Goal: Task Accomplishment & Management: Complete application form

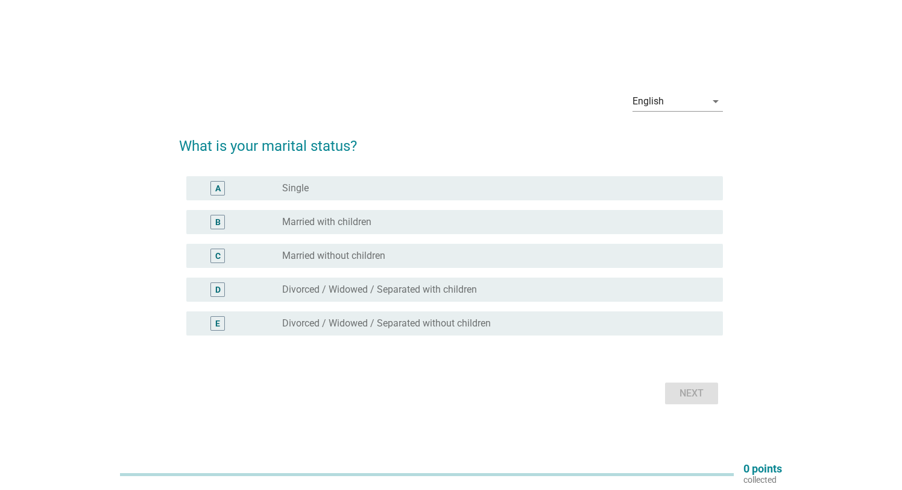
click at [343, 223] on label "Married with children" at bounding box center [326, 222] width 89 height 12
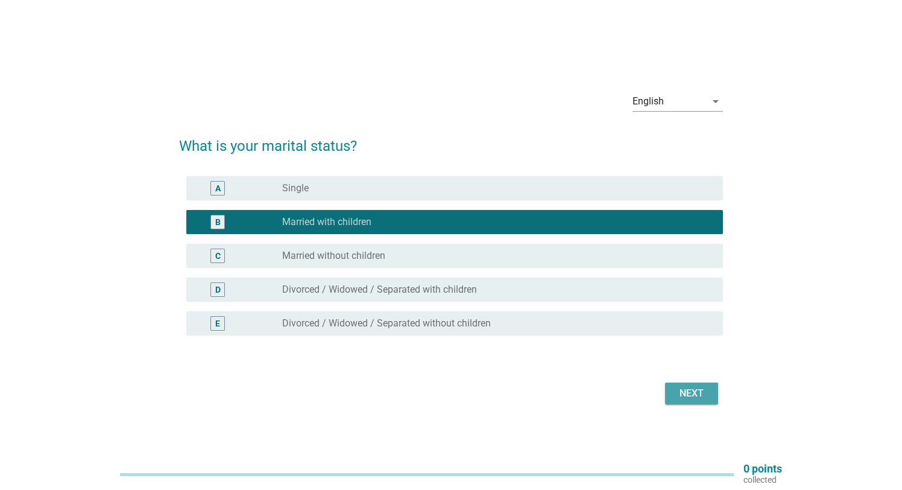
click at [684, 392] on div "Next" at bounding box center [692, 393] width 34 height 14
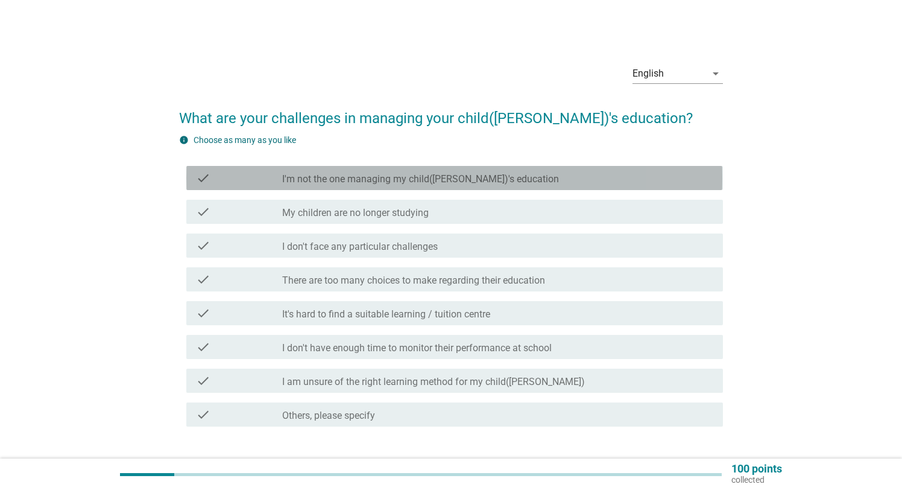
click at [303, 181] on label "I'm not the one managing my child([PERSON_NAME])'s education" at bounding box center [420, 179] width 277 height 12
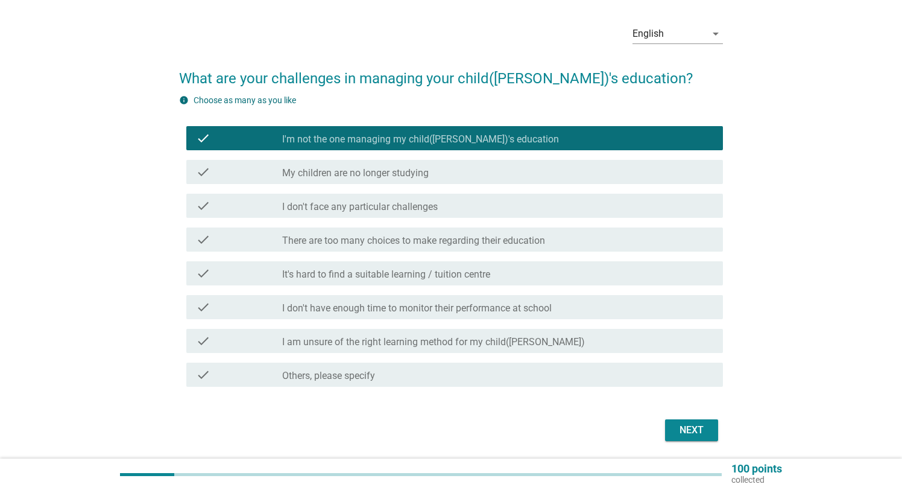
scroll to position [80, 0]
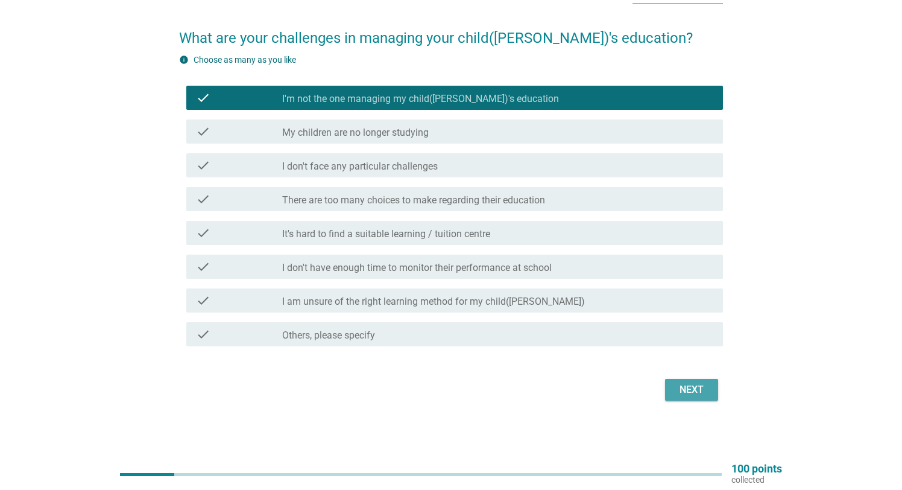
click at [700, 393] on div "Next" at bounding box center [692, 389] width 34 height 14
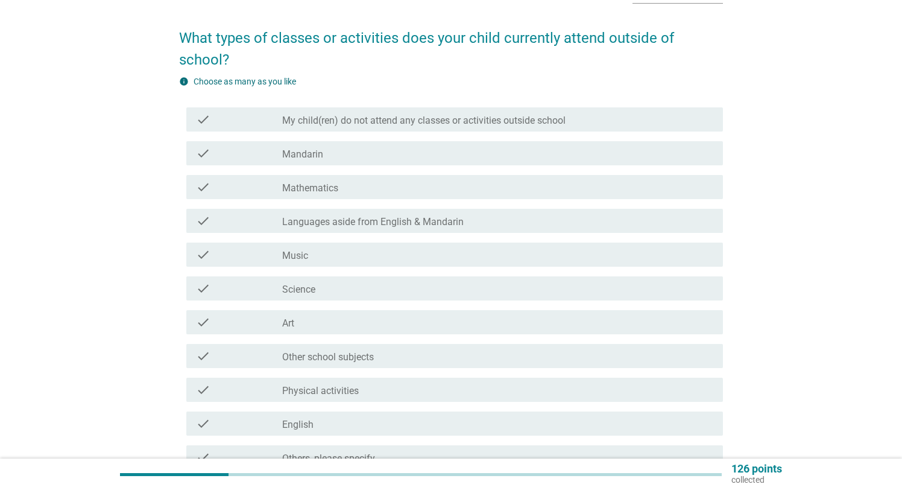
scroll to position [0, 0]
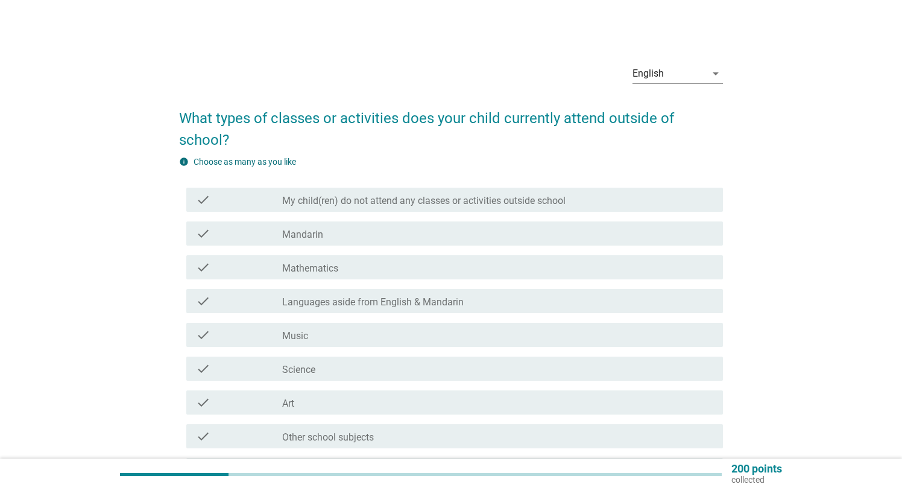
click at [347, 232] on div "check_box_outline_blank Mandarin" at bounding box center [497, 233] width 431 height 14
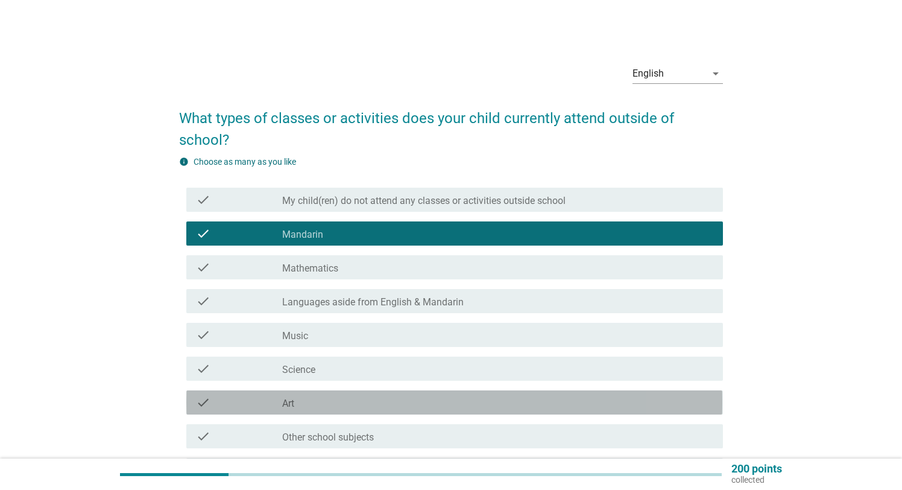
click at [367, 407] on div "check_box_outline_blank Art" at bounding box center [497, 402] width 431 height 14
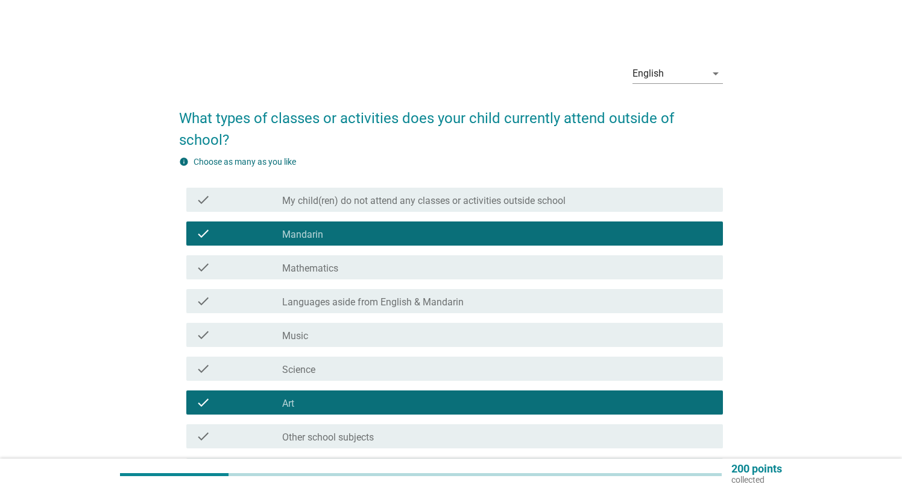
scroll to position [1, 0]
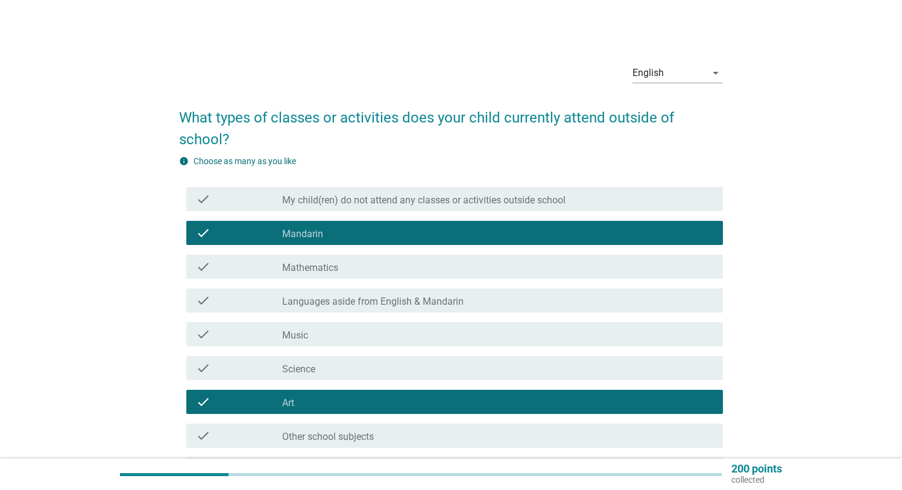
click at [336, 233] on div "check_box_outline_blank Mandarin" at bounding box center [497, 233] width 431 height 14
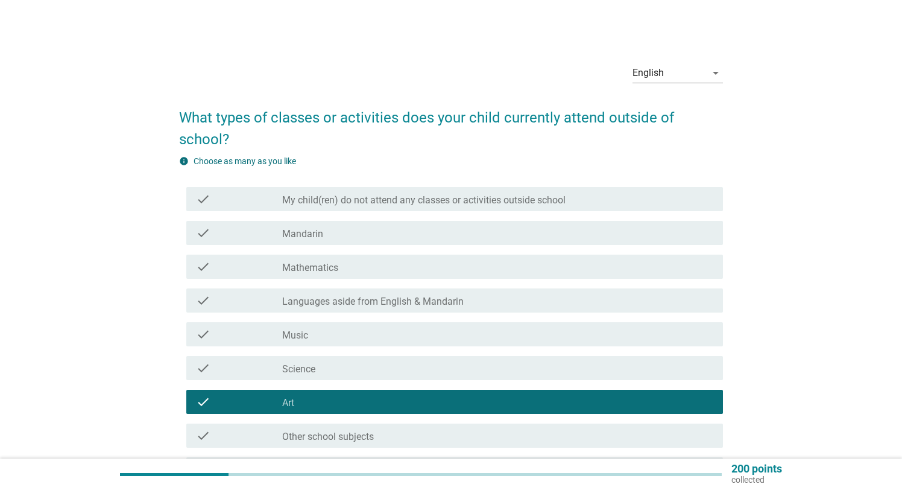
click at [365, 303] on label "Languages aside from English & Mandarin" at bounding box center [372, 301] width 181 height 12
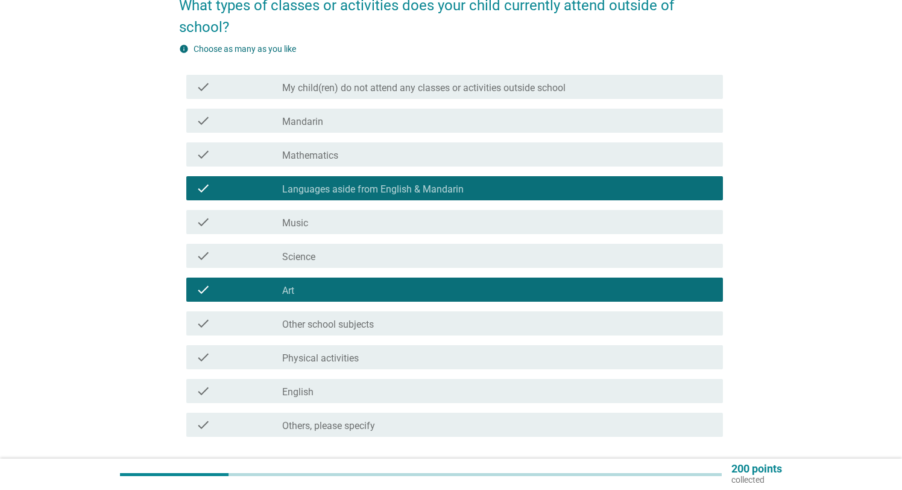
scroll to position [127, 0]
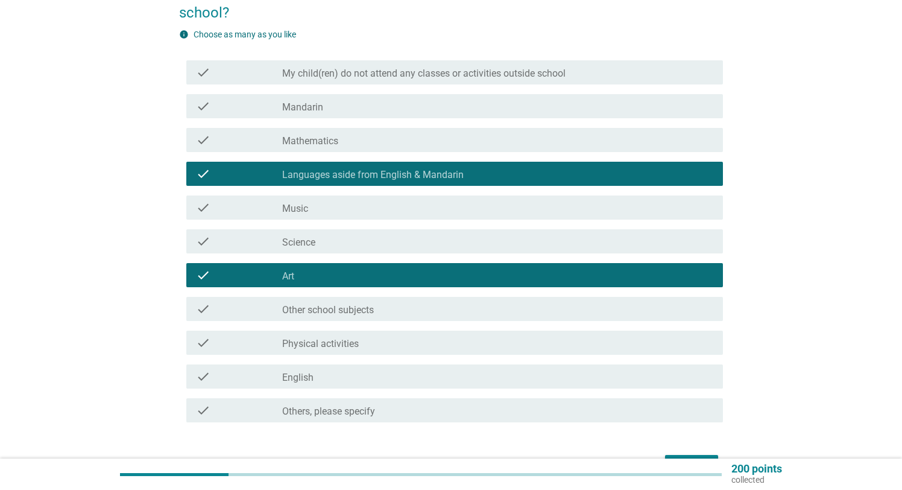
click at [390, 374] on div "check_box_outline_blank English" at bounding box center [497, 376] width 431 height 14
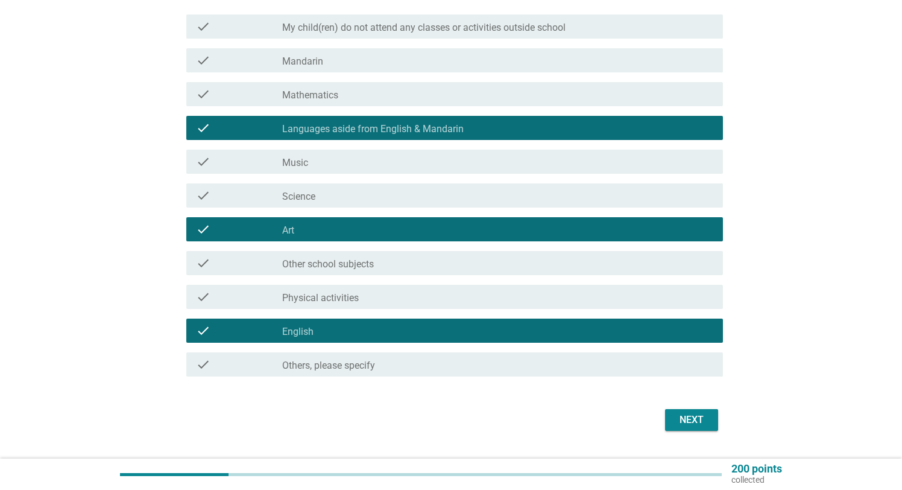
scroll to position [203, 0]
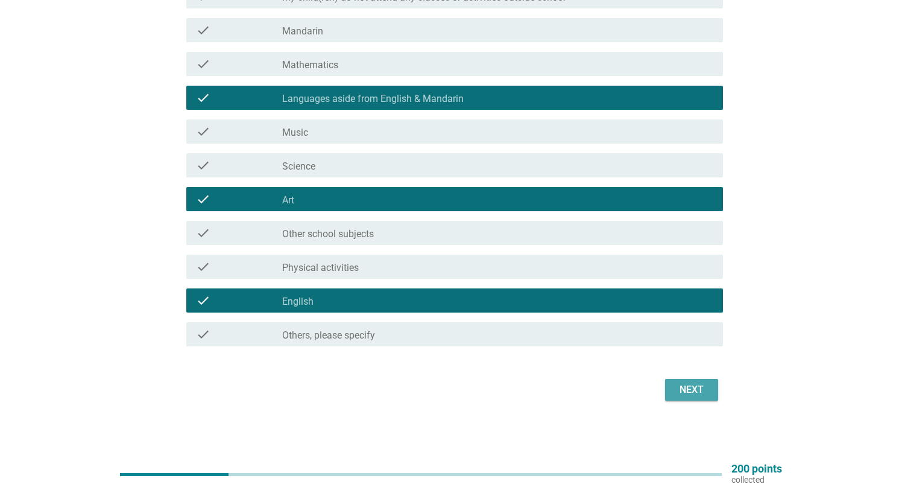
click at [693, 391] on div "Next" at bounding box center [692, 389] width 34 height 14
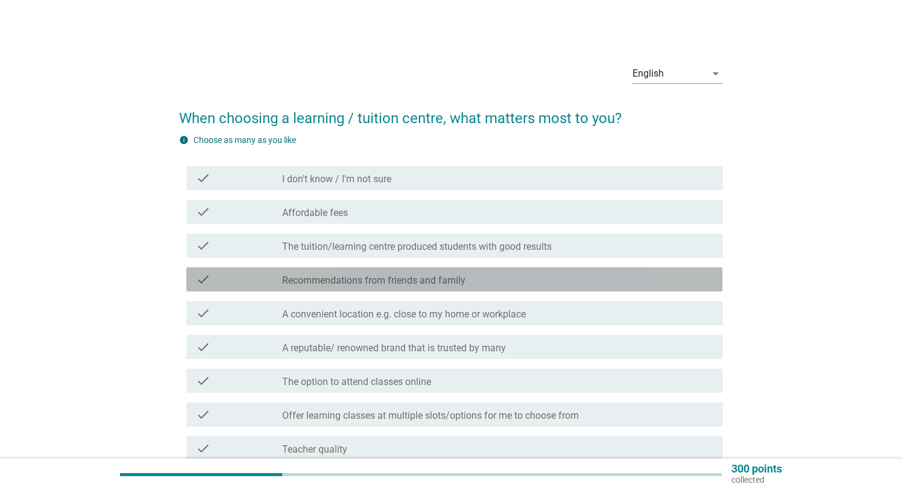
click at [462, 283] on label "Recommendations from friends and family" at bounding box center [373, 280] width 183 height 12
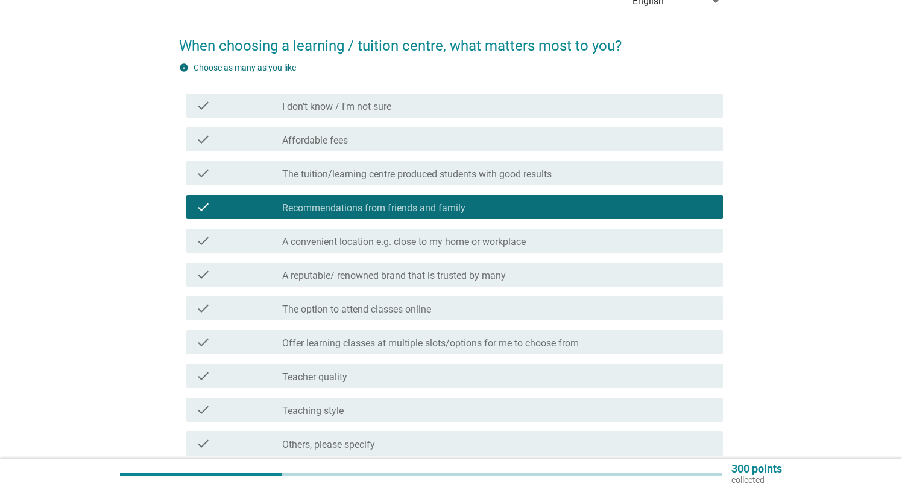
scroll to position [103, 0]
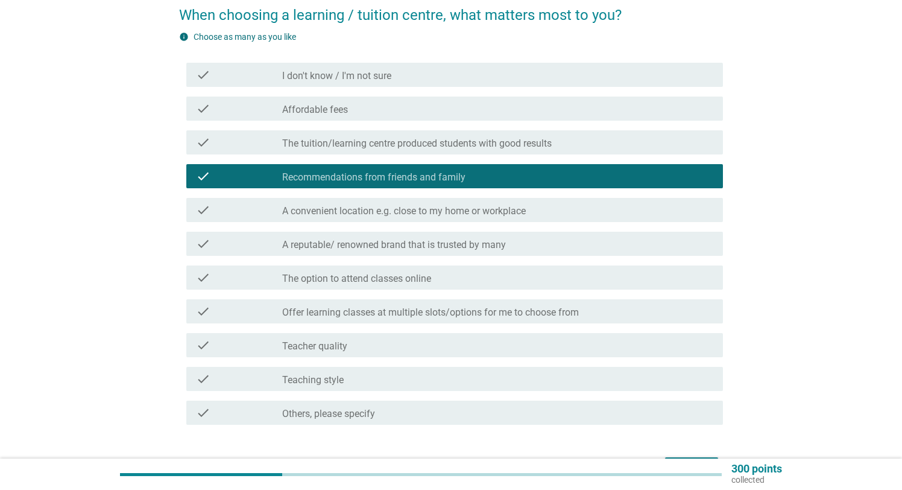
click at [362, 276] on label "The option to attend classes online" at bounding box center [356, 279] width 149 height 12
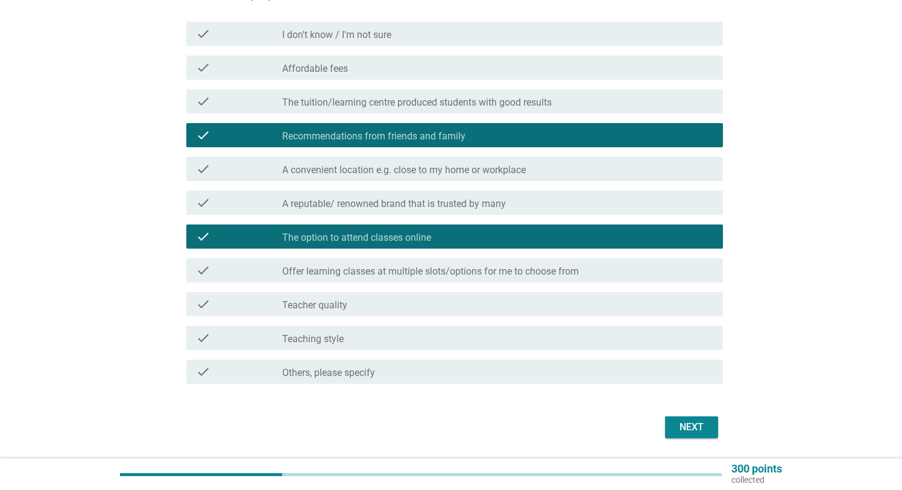
scroll to position [181, 0]
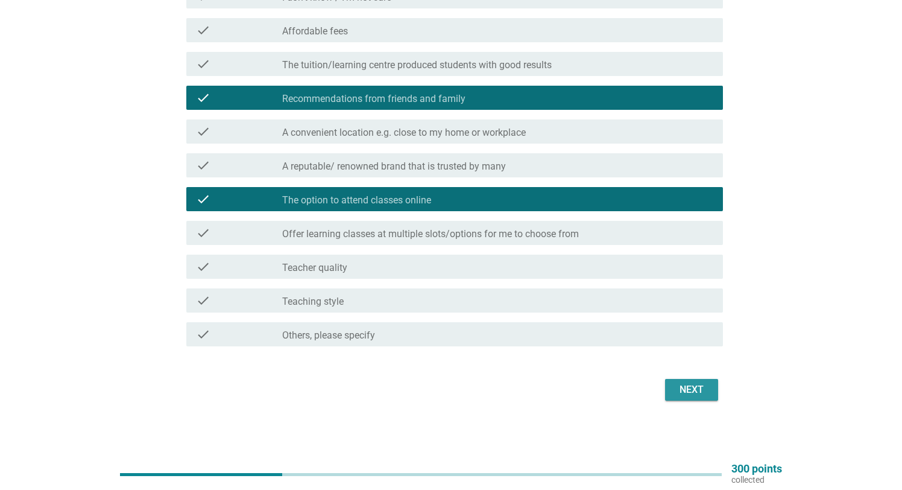
click at [688, 390] on div "Next" at bounding box center [692, 389] width 34 height 14
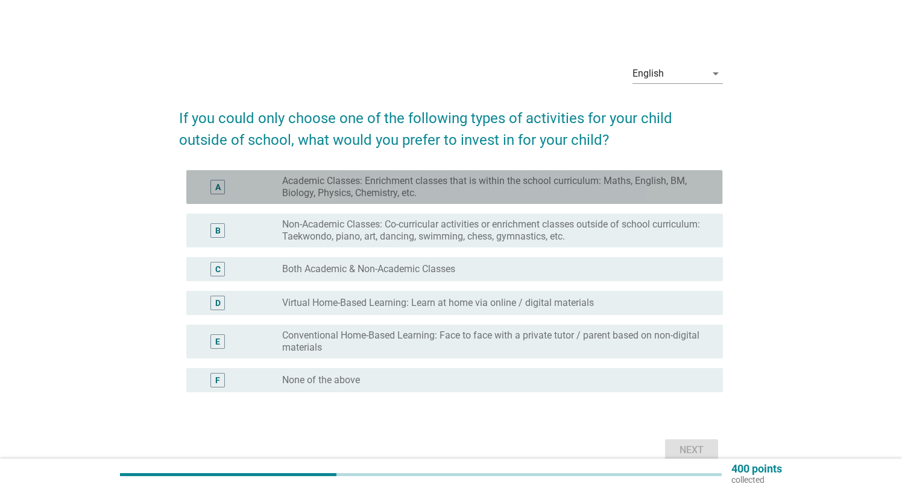
click at [339, 187] on label "Academic Classes: Enrichment classes that is within the school curriculum: Math…" at bounding box center [492, 187] width 421 height 24
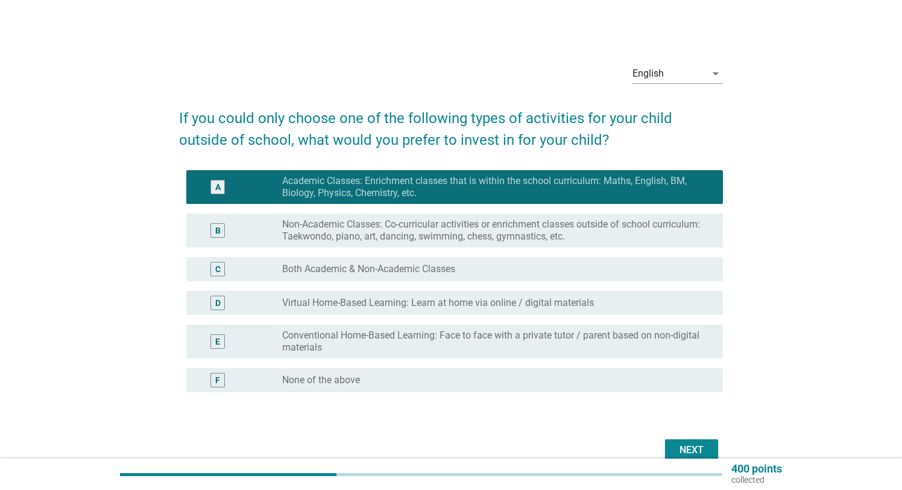
click at [345, 228] on label "Non-Academic Classes: Co-curricular activities or enrichment classes outside of…" at bounding box center [492, 230] width 421 height 24
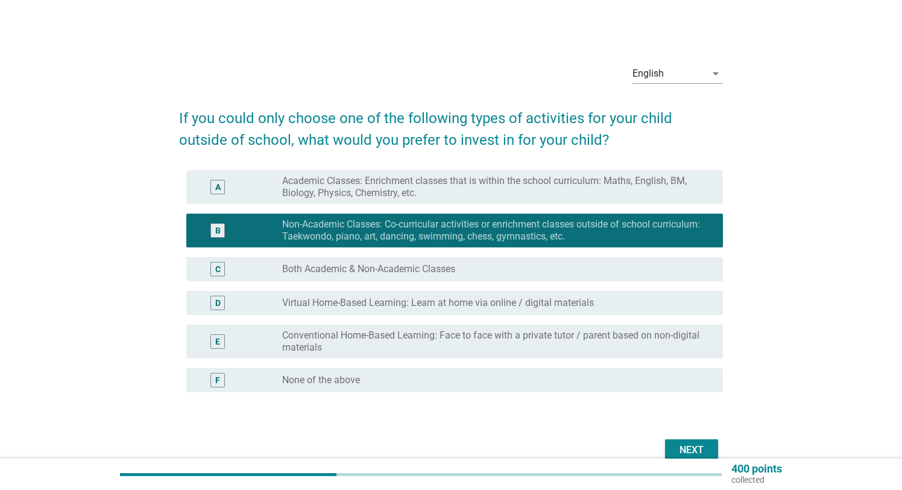
click at [367, 194] on label "Academic Classes: Enrichment classes that is within the school curriculum: Math…" at bounding box center [492, 187] width 421 height 24
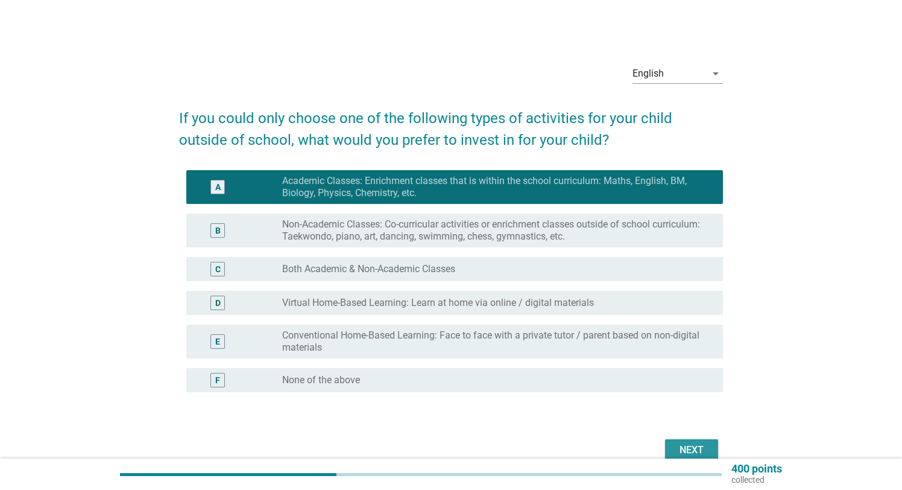
drag, startPoint x: 691, startPoint y: 446, endPoint x: 660, endPoint y: 393, distance: 60.8
click at [692, 445] on div "Next" at bounding box center [692, 450] width 34 height 14
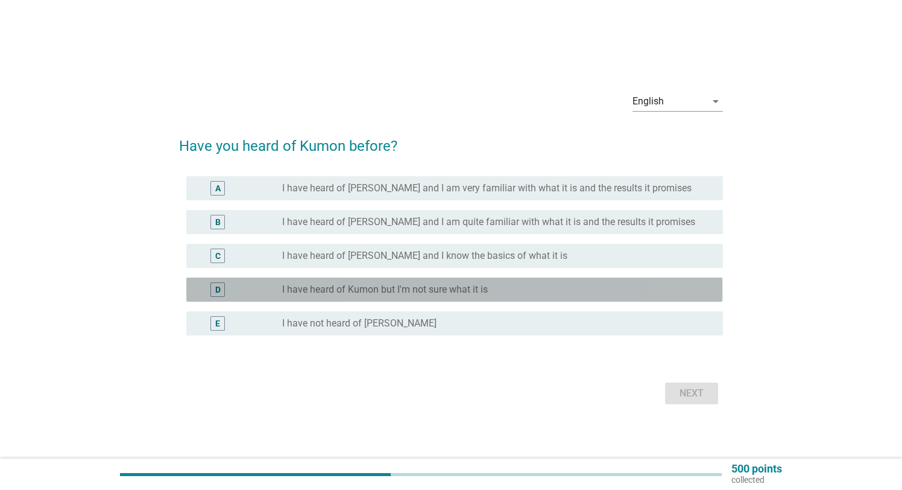
click at [452, 288] on label "I have heard of Kumon but I'm not sure what it is" at bounding box center [385, 289] width 206 height 12
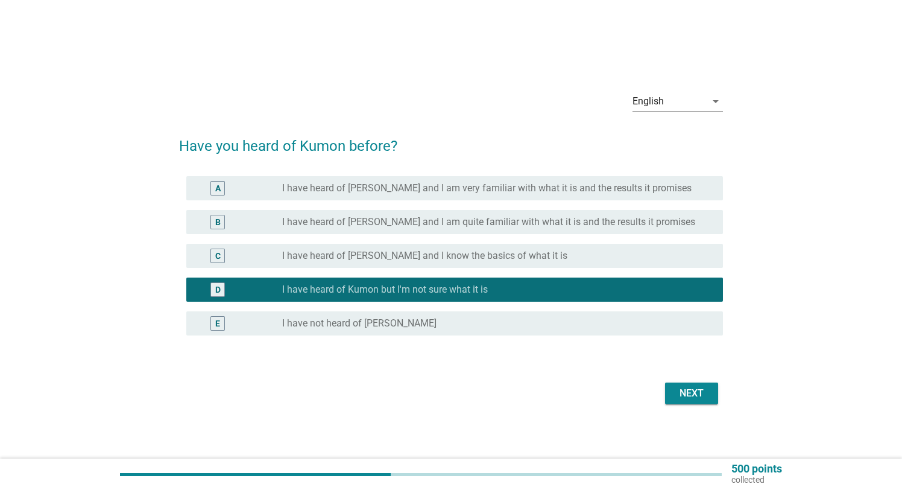
click at [692, 394] on div "Next" at bounding box center [692, 393] width 34 height 14
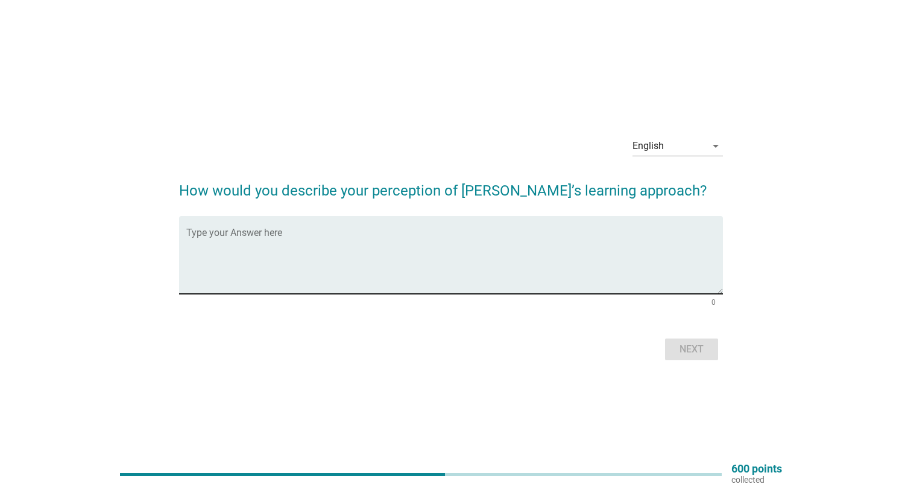
click at [311, 253] on textarea "Type your Answer here" at bounding box center [454, 261] width 536 height 63
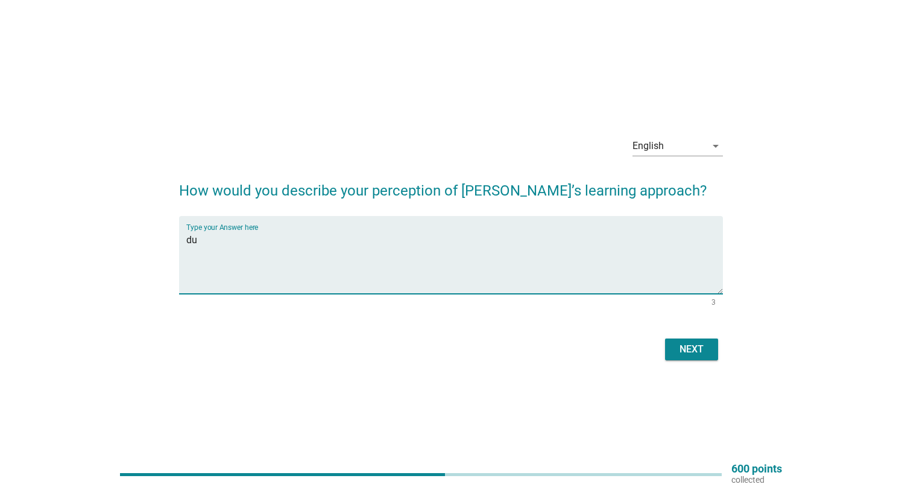
type textarea "d"
type textarea "No idea"
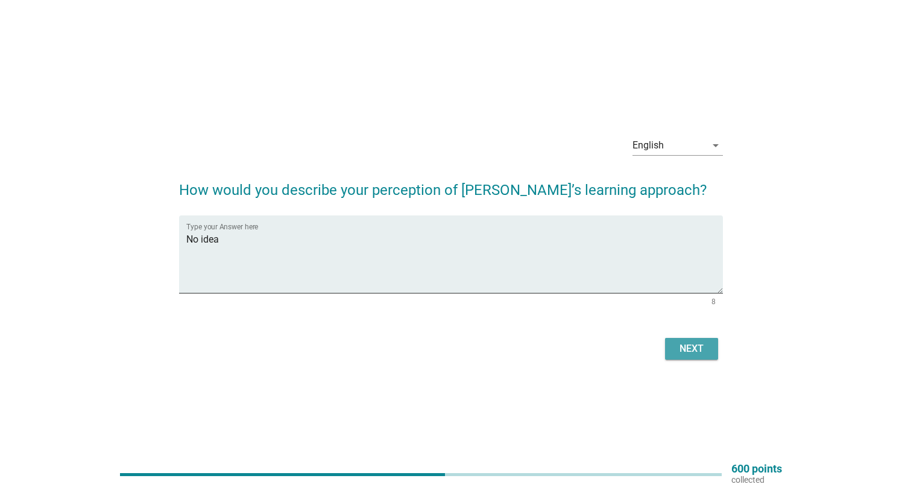
click at [688, 344] on div "Next" at bounding box center [692, 348] width 34 height 14
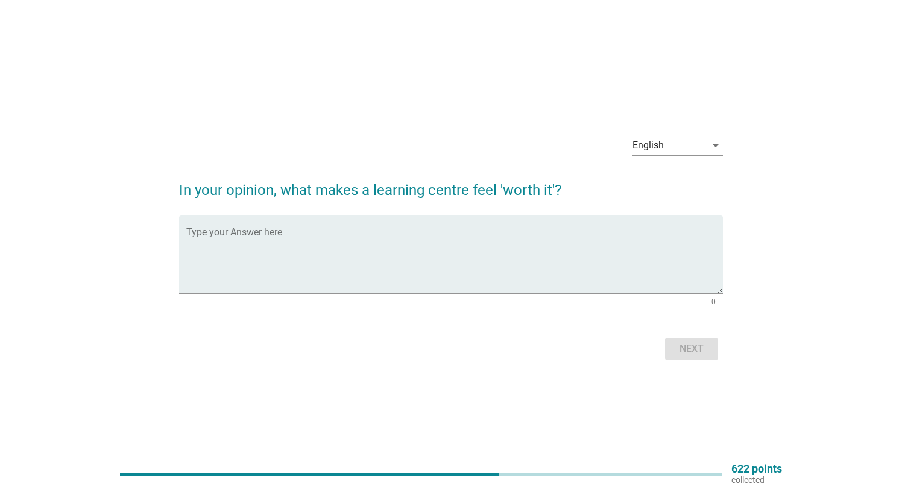
scroll to position [0, 0]
click at [314, 241] on textarea "Type your Answer here" at bounding box center [454, 261] width 536 height 63
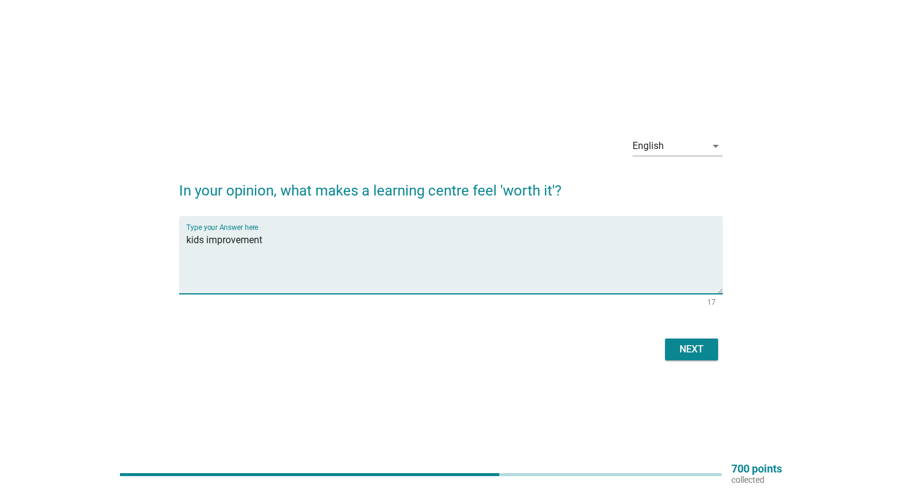
drag, startPoint x: 209, startPoint y: 239, endPoint x: 338, endPoint y: 243, distance: 129.1
click at [338, 243] on textarea "kids improvement" at bounding box center [454, 261] width 536 height 63
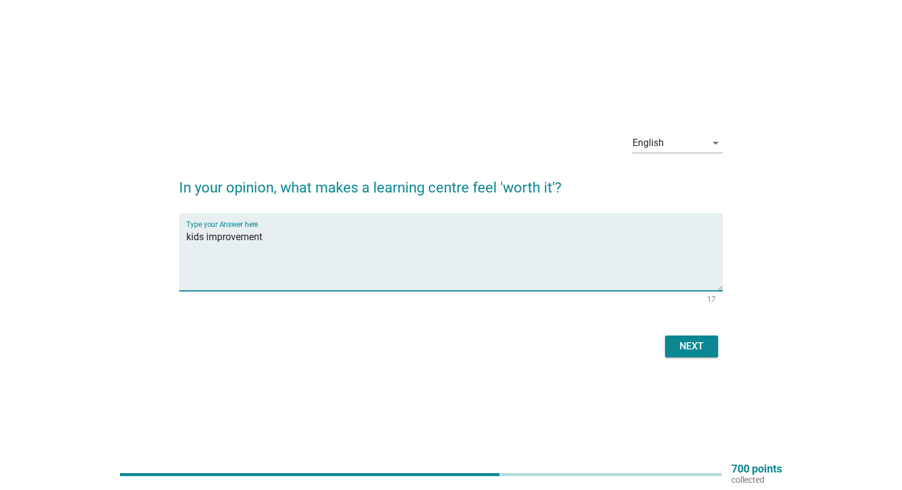
scroll to position [2, 0]
type textarea "kids improvement"
click at [681, 346] on div "Next" at bounding box center [692, 346] width 34 height 14
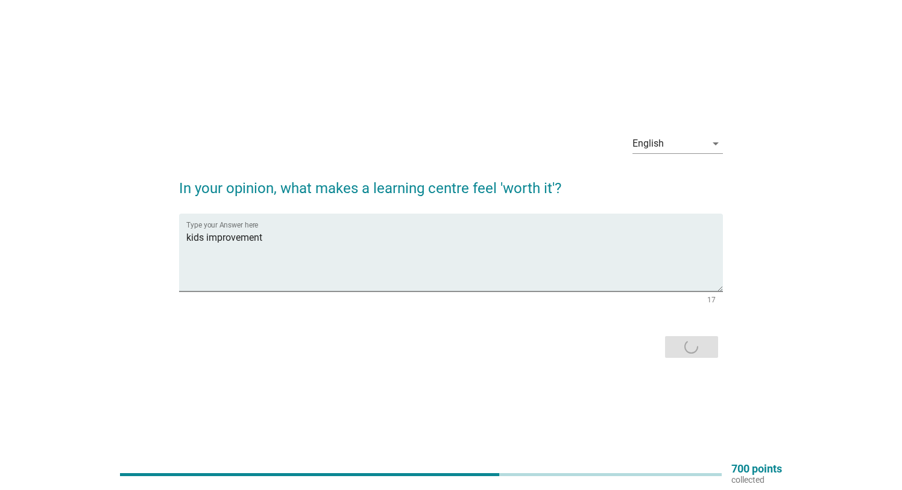
scroll to position [0, 0]
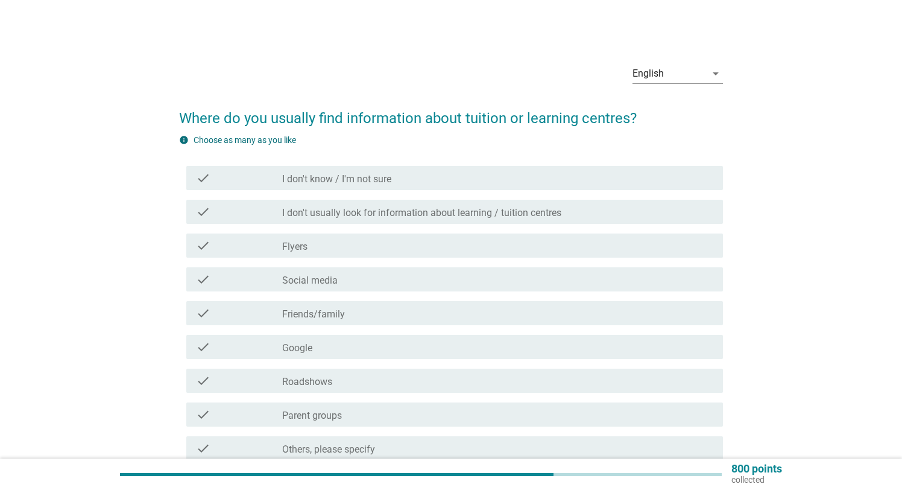
click at [331, 248] on div "check_box_outline_blank Flyers" at bounding box center [497, 245] width 431 height 14
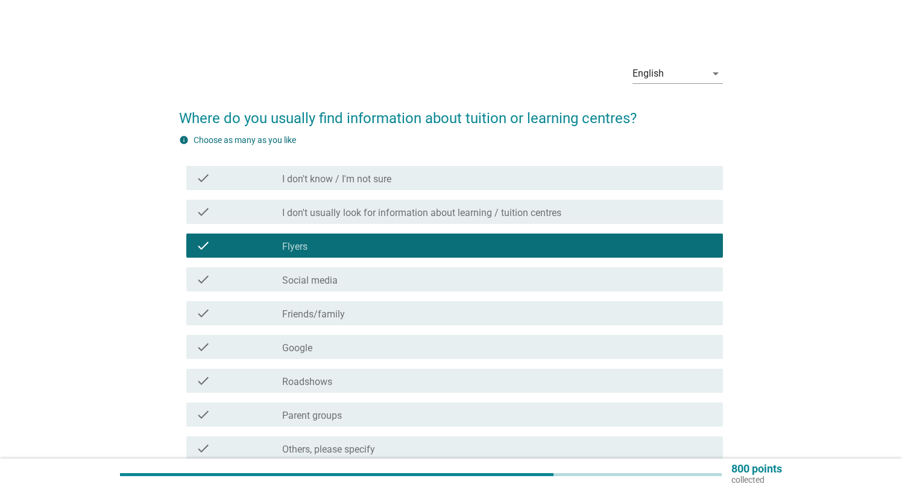
click at [348, 282] on div "check_box_outline_blank Social media" at bounding box center [497, 279] width 431 height 14
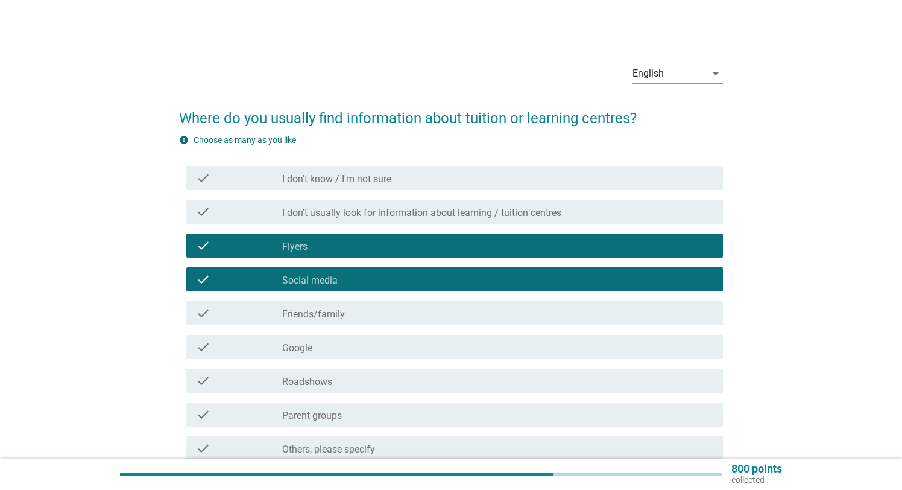
click at [361, 318] on div "check_box_outline_blank Friends/family" at bounding box center [497, 313] width 431 height 14
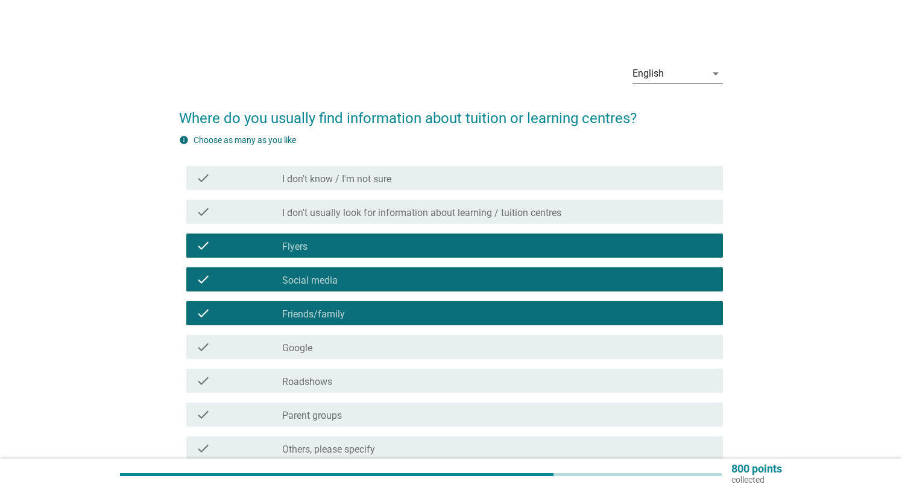
click at [359, 352] on div "check_box_outline_blank Google" at bounding box center [497, 346] width 431 height 14
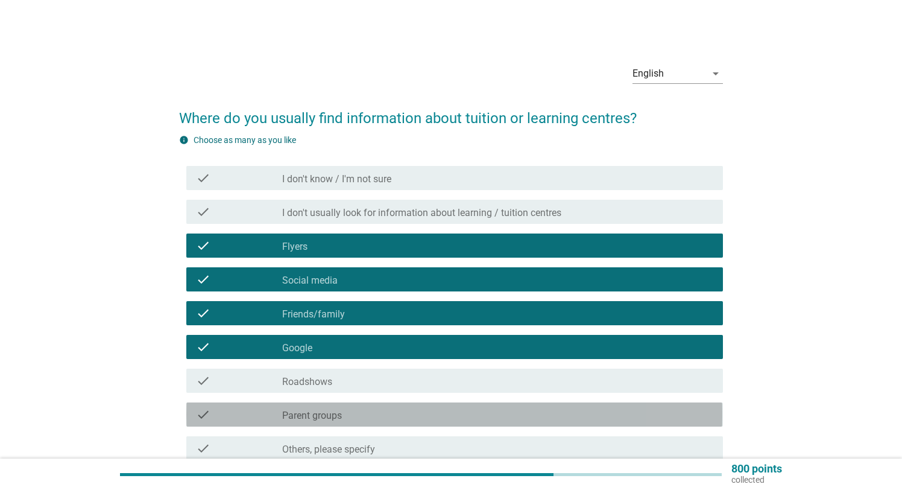
drag, startPoint x: 362, startPoint y: 419, endPoint x: 360, endPoint y: 400, distance: 19.4
click at [362, 419] on div "check_box_outline_blank Parent groups" at bounding box center [497, 414] width 431 height 14
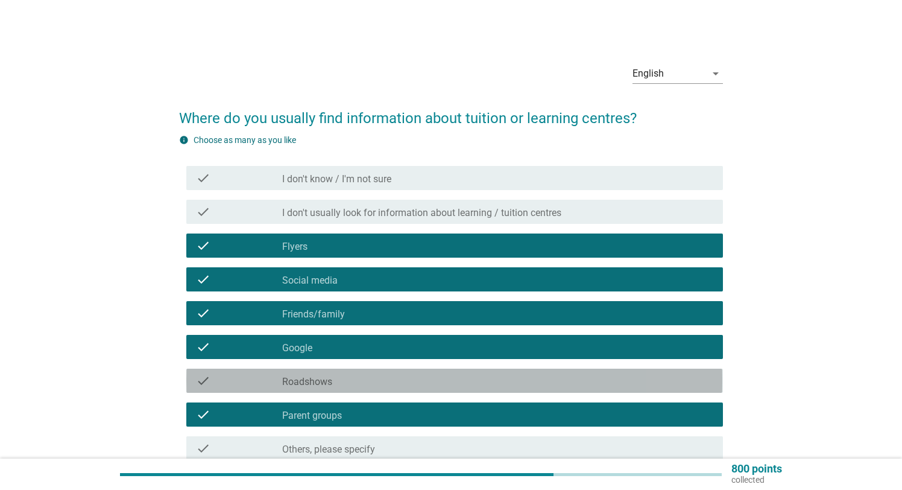
click at [363, 382] on div "check_box_outline_blank Roadshows" at bounding box center [497, 380] width 431 height 14
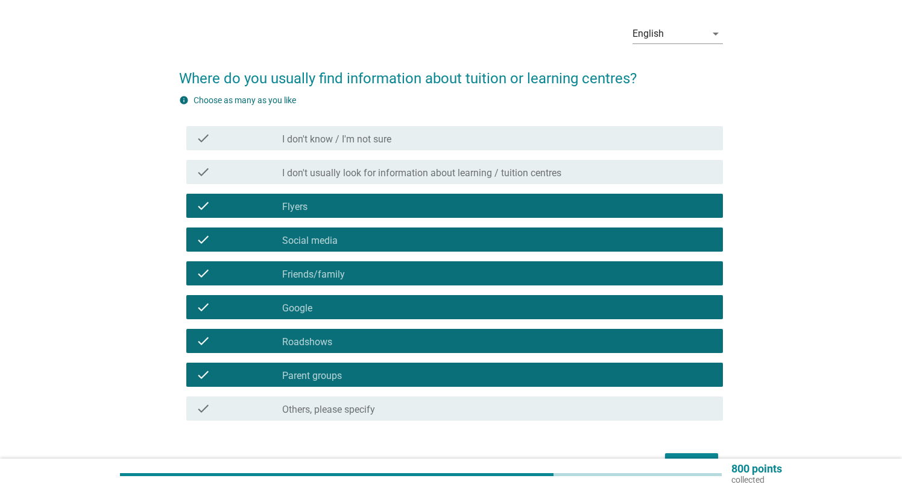
scroll to position [114, 0]
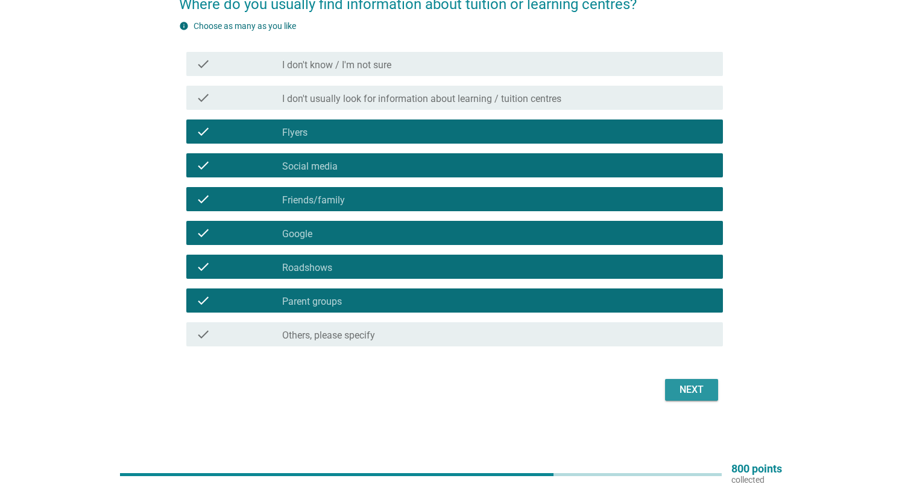
click at [694, 397] on button "Next" at bounding box center [691, 390] width 53 height 22
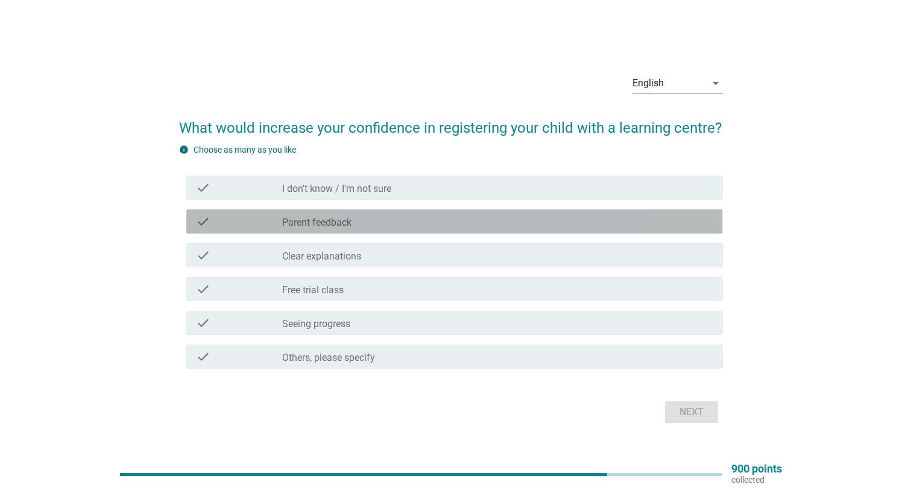
click at [367, 222] on div "check_box_outline_blank Parent feedback" at bounding box center [497, 221] width 431 height 14
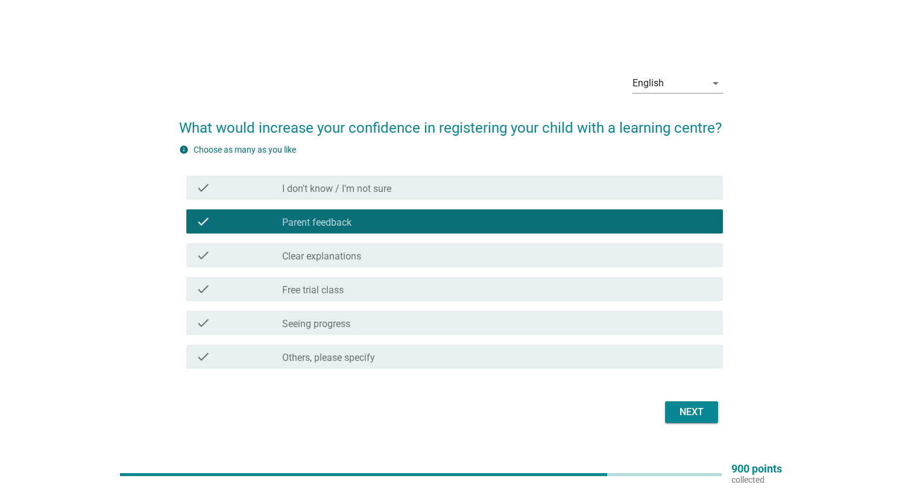
click at [365, 327] on div "check_box_outline_blank Seeing progress" at bounding box center [497, 322] width 431 height 14
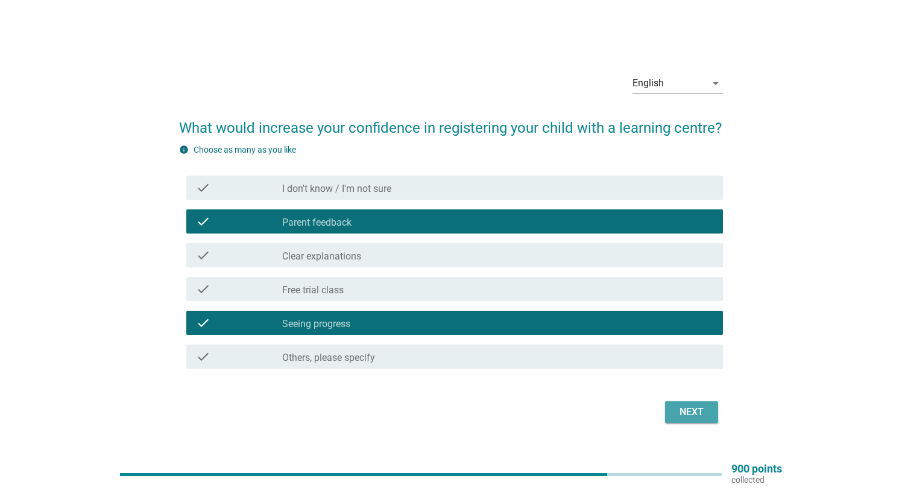
click at [689, 409] on div "Next" at bounding box center [692, 412] width 34 height 14
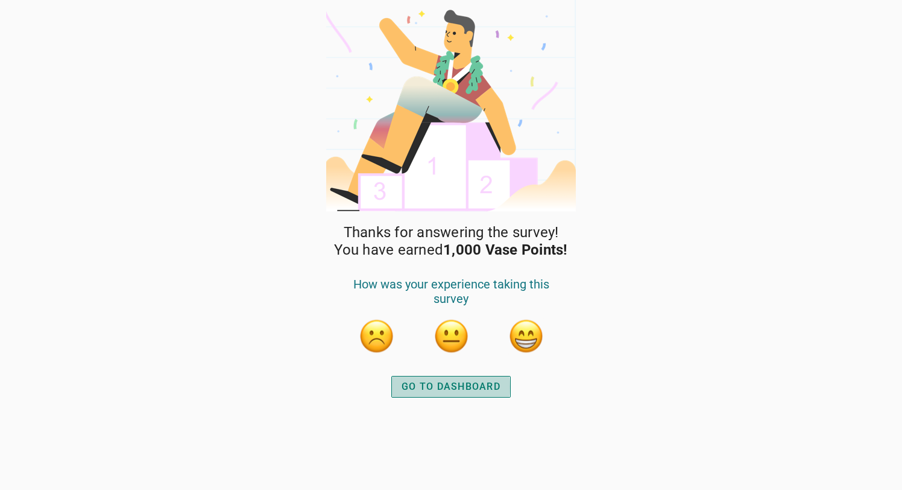
drag, startPoint x: 499, startPoint y: 386, endPoint x: 506, endPoint y: 377, distance: 11.1
click at [500, 386] on button "GO TO DASHBOARD" at bounding box center [450, 387] width 119 height 22
